Goal: Task Accomplishment & Management: Use online tool/utility

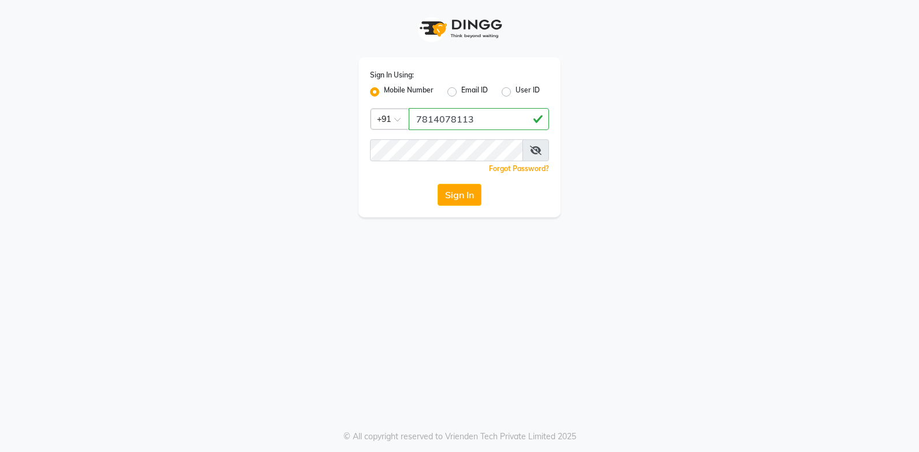
type input "7814078113"
click at [438, 184] on button "Sign In" at bounding box center [460, 195] width 44 height 22
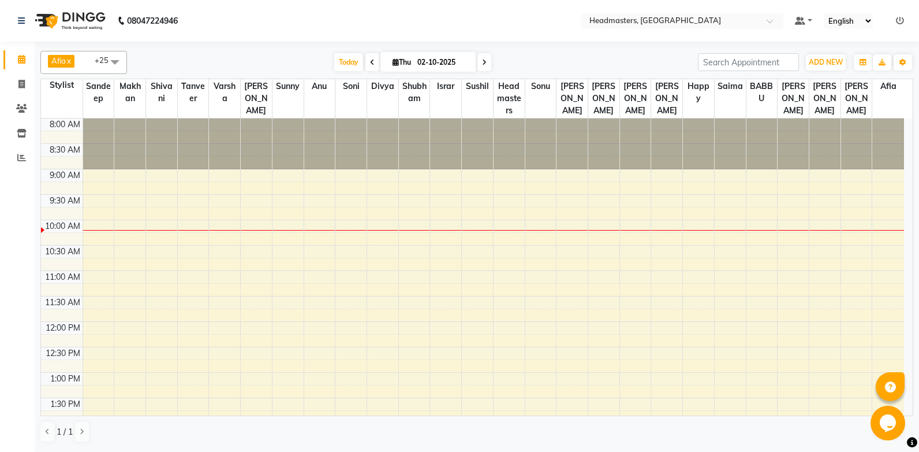
click at [370, 63] on icon at bounding box center [372, 62] width 5 height 7
type input "01-10-2025"
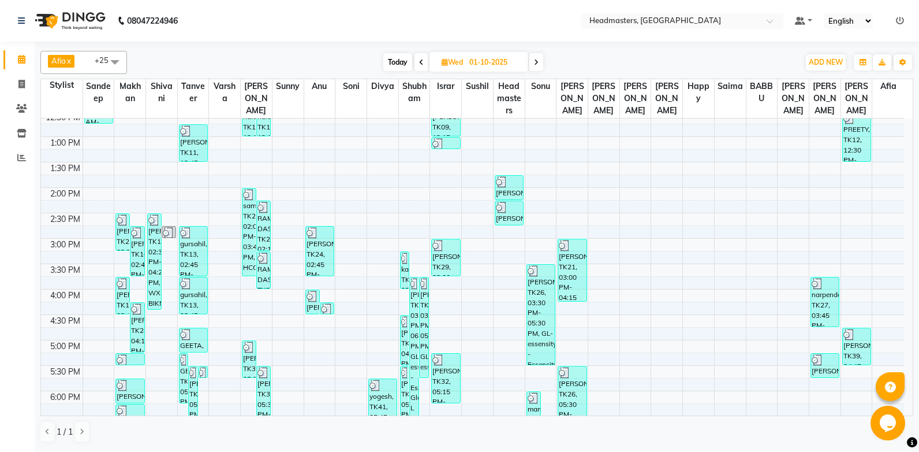
scroll to position [248, 0]
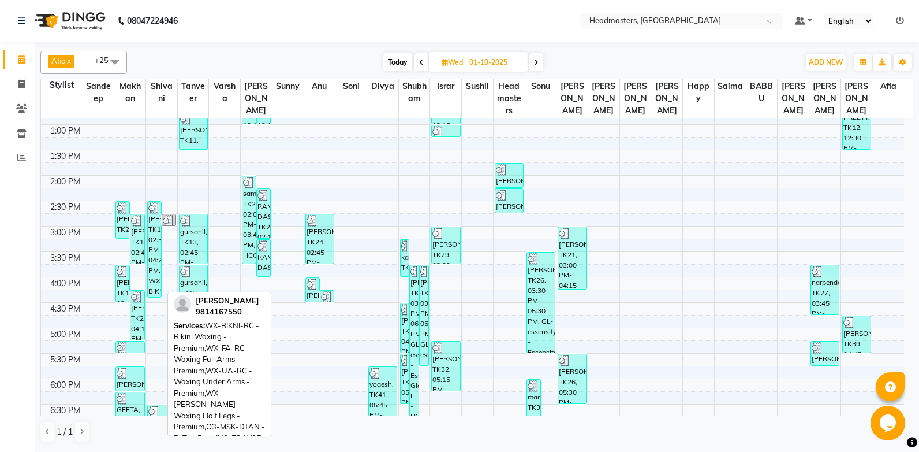
click at [155, 209] on img at bounding box center [154, 208] width 12 height 12
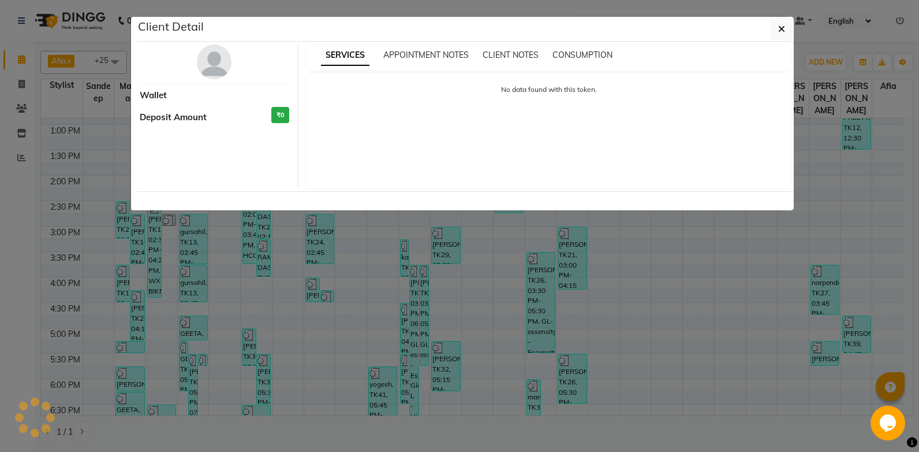
select select "3"
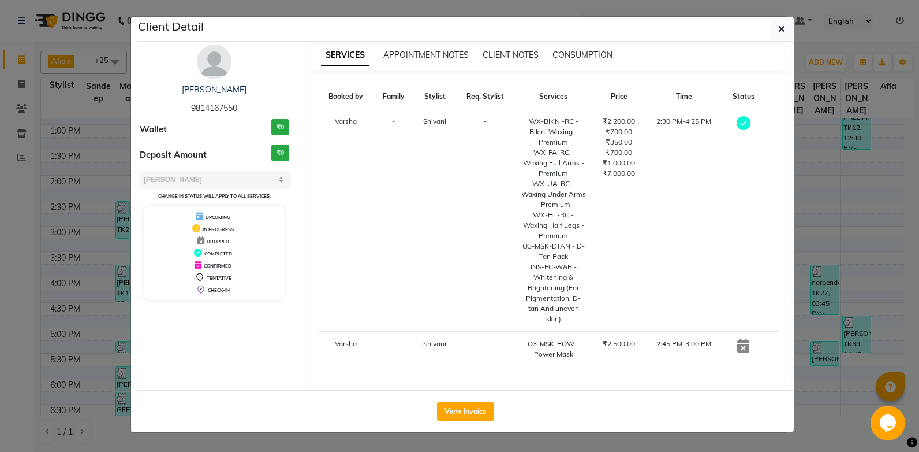
drag, startPoint x: 544, startPoint y: 129, endPoint x: 584, endPoint y: 316, distance: 191.3
click at [584, 316] on td "WX-BIKNI-RC - Bikini Waxing - Premium WX-FA-RC - Waxing Full Arms - Premium WX-…" at bounding box center [553, 220] width 79 height 222
copy td "-BIKNI-RC - Bikini Waxing - Premium WX-FA-RC - Waxing Full Arms - Premium WX-UA…"
click at [781, 28] on icon "button" at bounding box center [781, 28] width 7 height 9
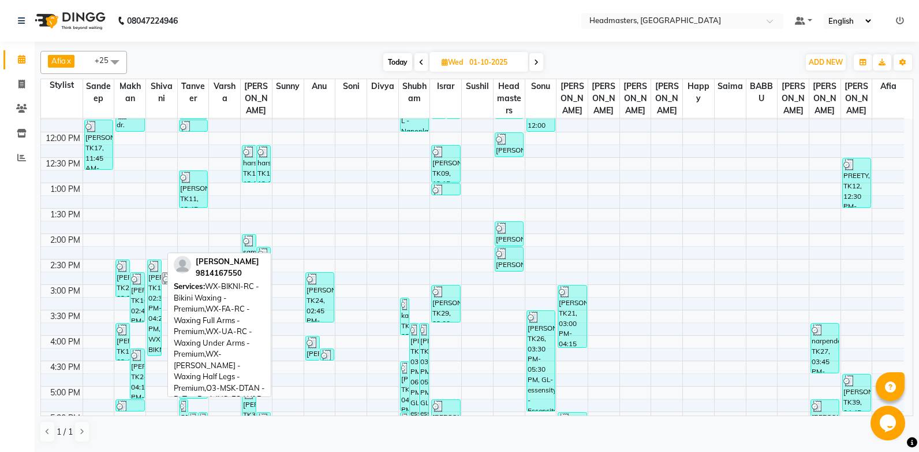
scroll to position [190, 0]
click at [151, 330] on div "[PERSON_NAME], TK19, 02:30 PM-04:25 PM, WX-BIKNI-RC - Bikini Waxing - Premium,W…" at bounding box center [154, 306] width 13 height 95
select select "3"
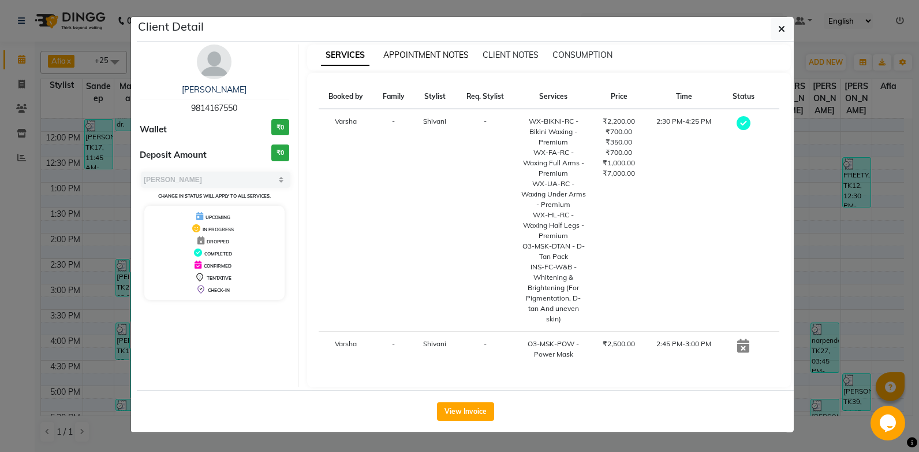
click at [406, 54] on span "APPOINTMENT NOTES" at bounding box center [425, 55] width 85 height 10
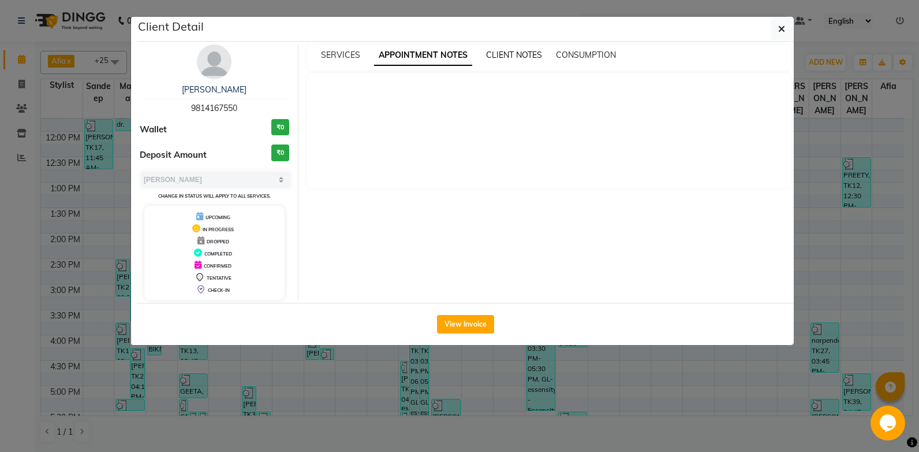
click at [535, 57] on span "CLIENT NOTES" at bounding box center [514, 55] width 56 height 10
click at [583, 54] on span "CONSUMPTION" at bounding box center [585, 55] width 60 height 10
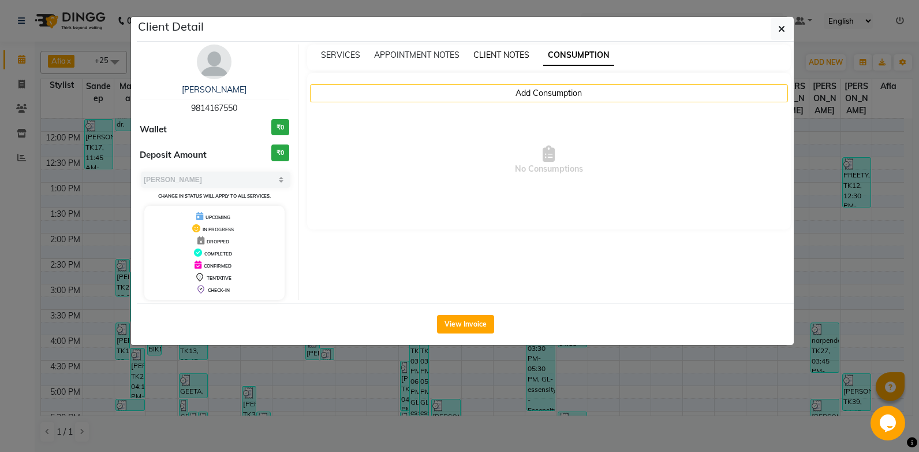
click at [499, 59] on span "CLIENT NOTES" at bounding box center [501, 55] width 56 height 10
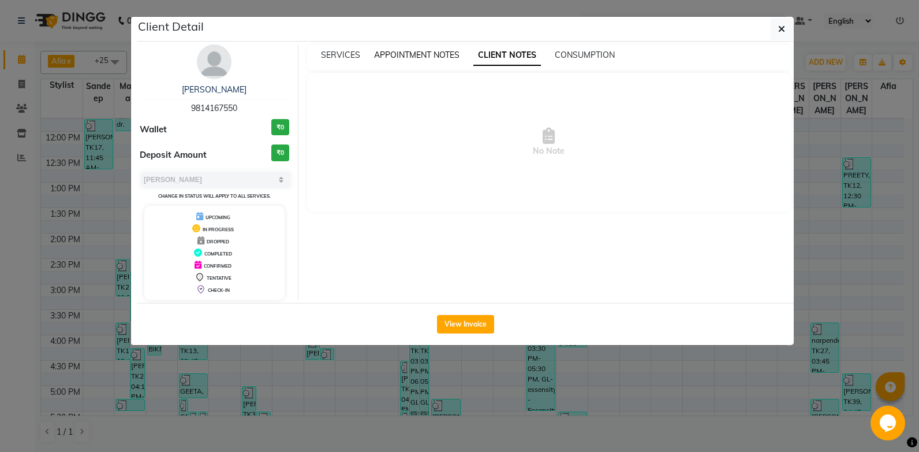
click at [423, 59] on span "APPOINTMENT NOTES" at bounding box center [416, 55] width 85 height 10
click at [447, 319] on button "View Invoice" at bounding box center [465, 324] width 57 height 18
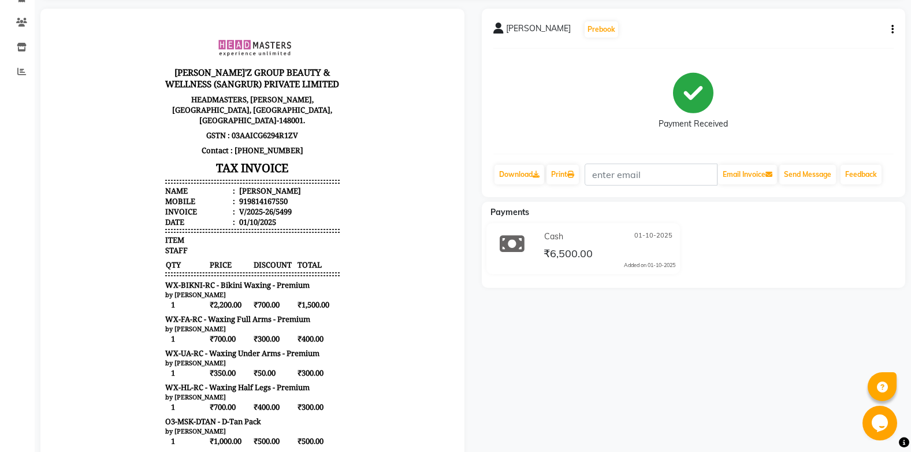
scroll to position [28, 0]
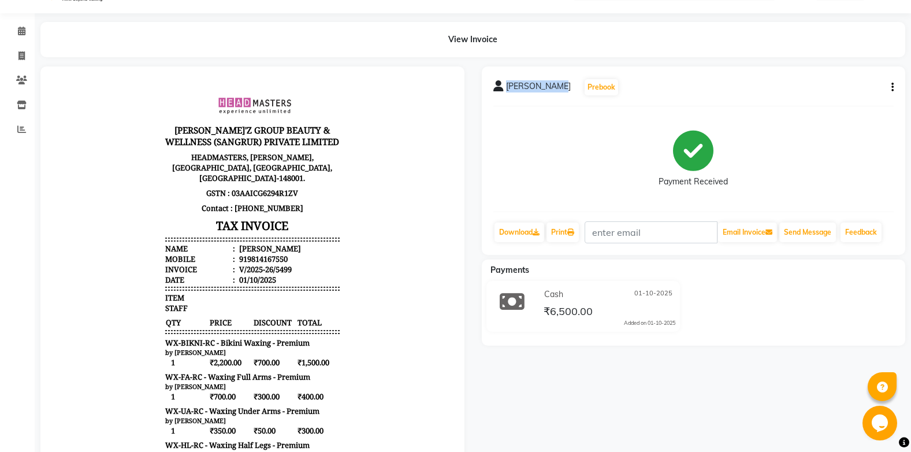
drag, startPoint x: 506, startPoint y: 84, endPoint x: 564, endPoint y: 83, distance: 58.3
click at [564, 83] on div "[PERSON_NAME] Prebook" at bounding box center [556, 87] width 126 height 18
click at [518, 85] on span "[PERSON_NAME]" at bounding box center [538, 88] width 65 height 16
drag, startPoint x: 505, startPoint y: 85, endPoint x: 560, endPoint y: 87, distance: 54.3
click at [560, 87] on span "[PERSON_NAME]" at bounding box center [538, 88] width 65 height 16
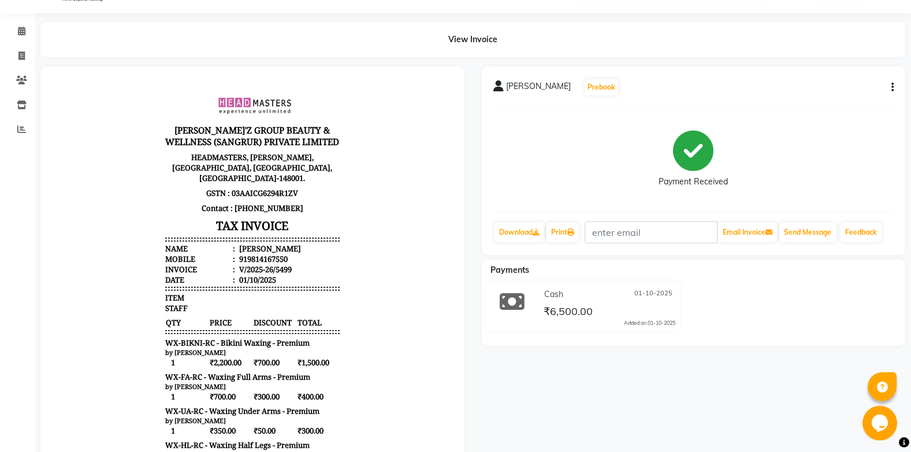
click at [512, 102] on div "[PERSON_NAME] Prebook Payment Received Download Print Email Invoice Send Messag…" at bounding box center [694, 160] width 424 height 188
drag, startPoint x: 505, startPoint y: 85, endPoint x: 561, endPoint y: 86, distance: 55.4
click at [561, 86] on span "[PERSON_NAME]" at bounding box center [538, 88] width 65 height 16
drag, startPoint x: 561, startPoint y: 86, endPoint x: 551, endPoint y: 95, distance: 13.1
click at [551, 97] on div "[PERSON_NAME] Prebook Payment Received Download Print Email Invoice Send Messag…" at bounding box center [694, 160] width 424 height 188
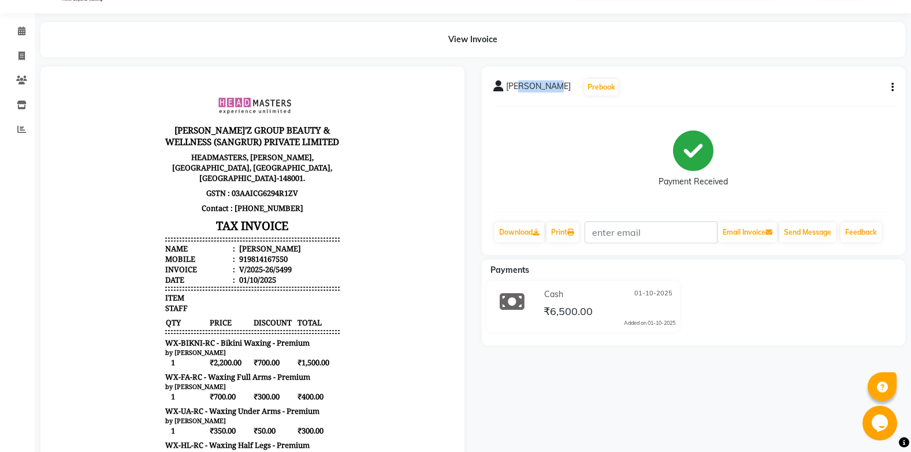
drag, startPoint x: 560, startPoint y: 85, endPoint x: 516, endPoint y: 83, distance: 44.5
click at [516, 83] on span "[PERSON_NAME]" at bounding box center [538, 88] width 65 height 16
click at [507, 112] on div "[PERSON_NAME] Prebook Payment Received Download Print Email Invoice Send Messag…" at bounding box center [694, 160] width 424 height 188
drag, startPoint x: 504, startPoint y: 85, endPoint x: 564, endPoint y: 85, distance: 59.5
click at [564, 85] on div "[PERSON_NAME] Prebook" at bounding box center [556, 87] width 126 height 18
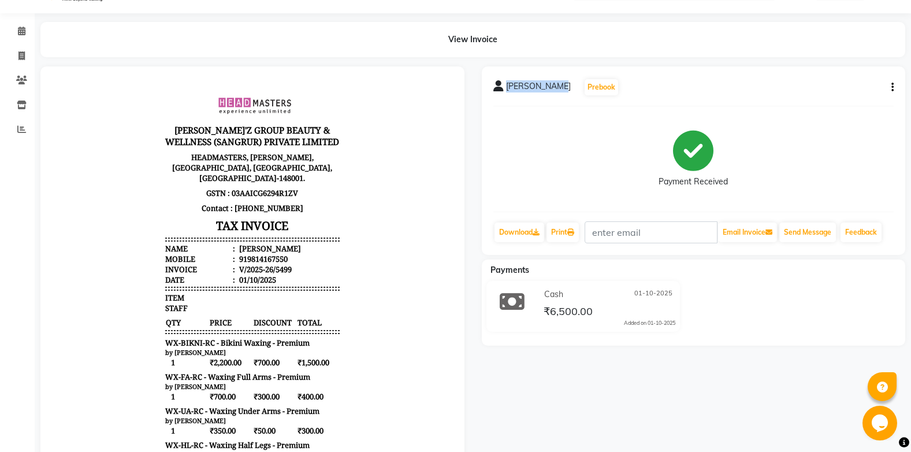
copy div "[PERSON_NAME]"
drag, startPoint x: 472, startPoint y: 43, endPoint x: 460, endPoint y: 44, distance: 11.6
click at [471, 43] on div "View Invoice" at bounding box center [472, 39] width 864 height 35
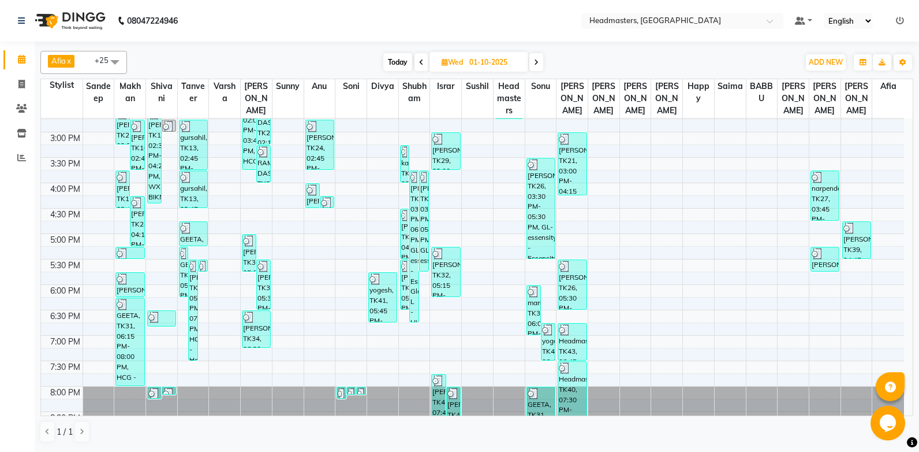
scroll to position [305, 0]
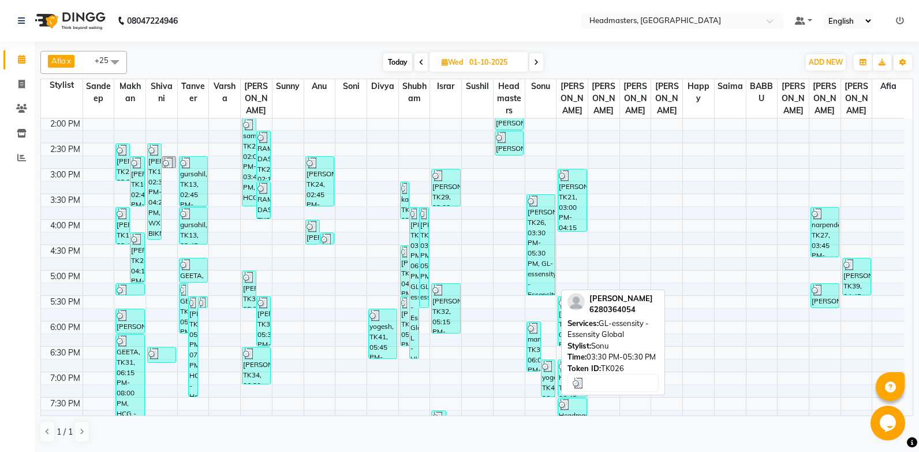
click at [529, 200] on img at bounding box center [534, 201] width 12 height 12
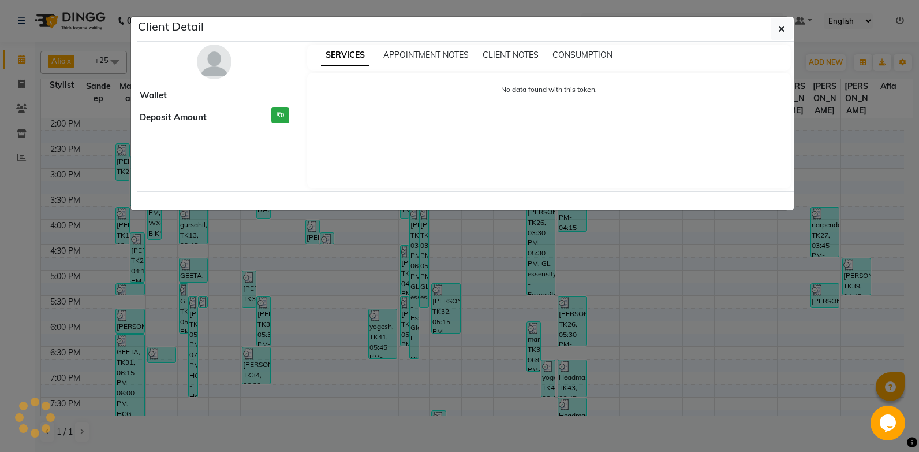
select select "3"
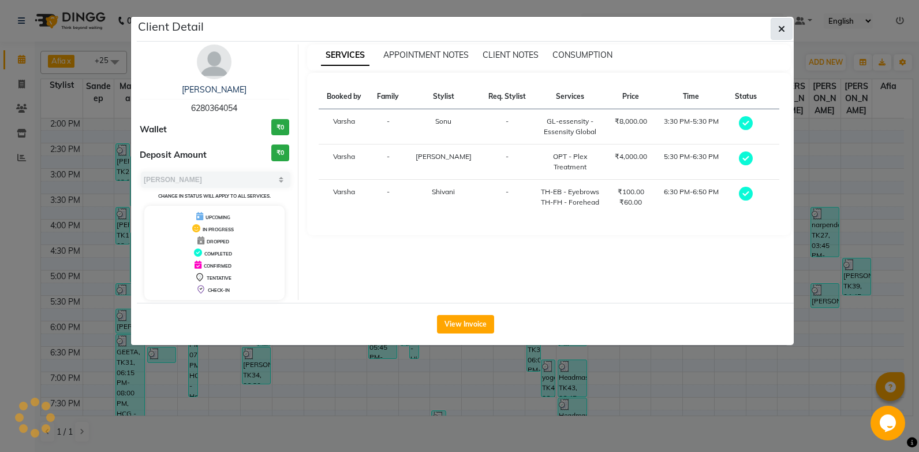
click at [784, 32] on icon "button" at bounding box center [781, 28] width 7 height 9
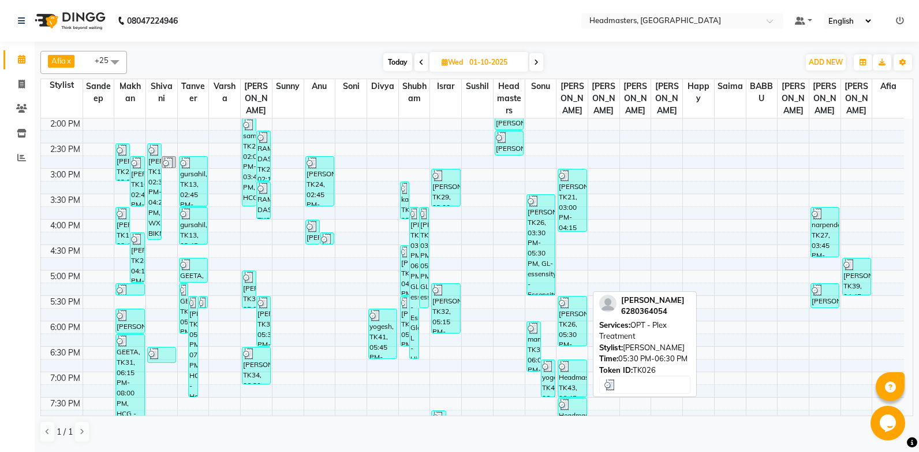
click at [562, 305] on img at bounding box center [565, 303] width 12 height 12
select select "3"
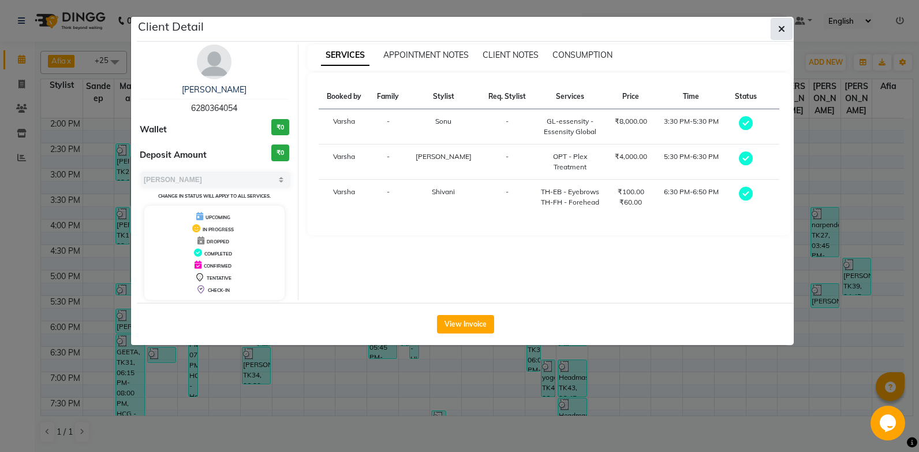
click at [776, 30] on button "button" at bounding box center [782, 29] width 22 height 22
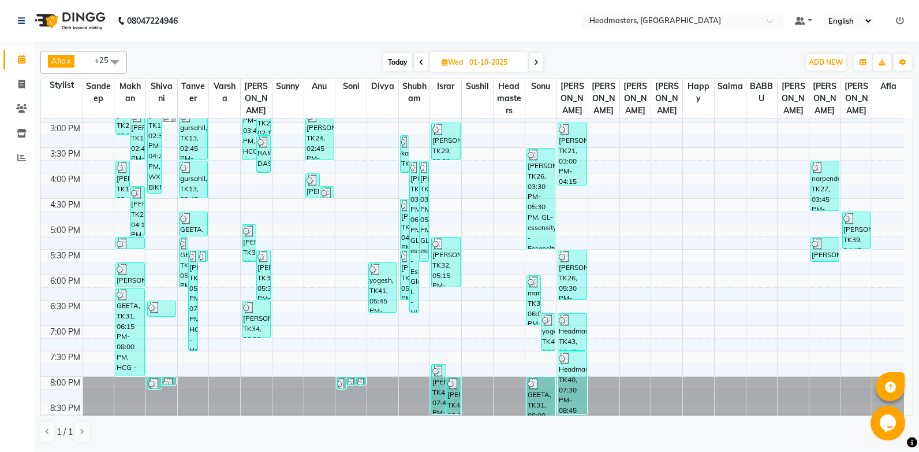
scroll to position [363, 0]
